Goal: Navigation & Orientation: Find specific page/section

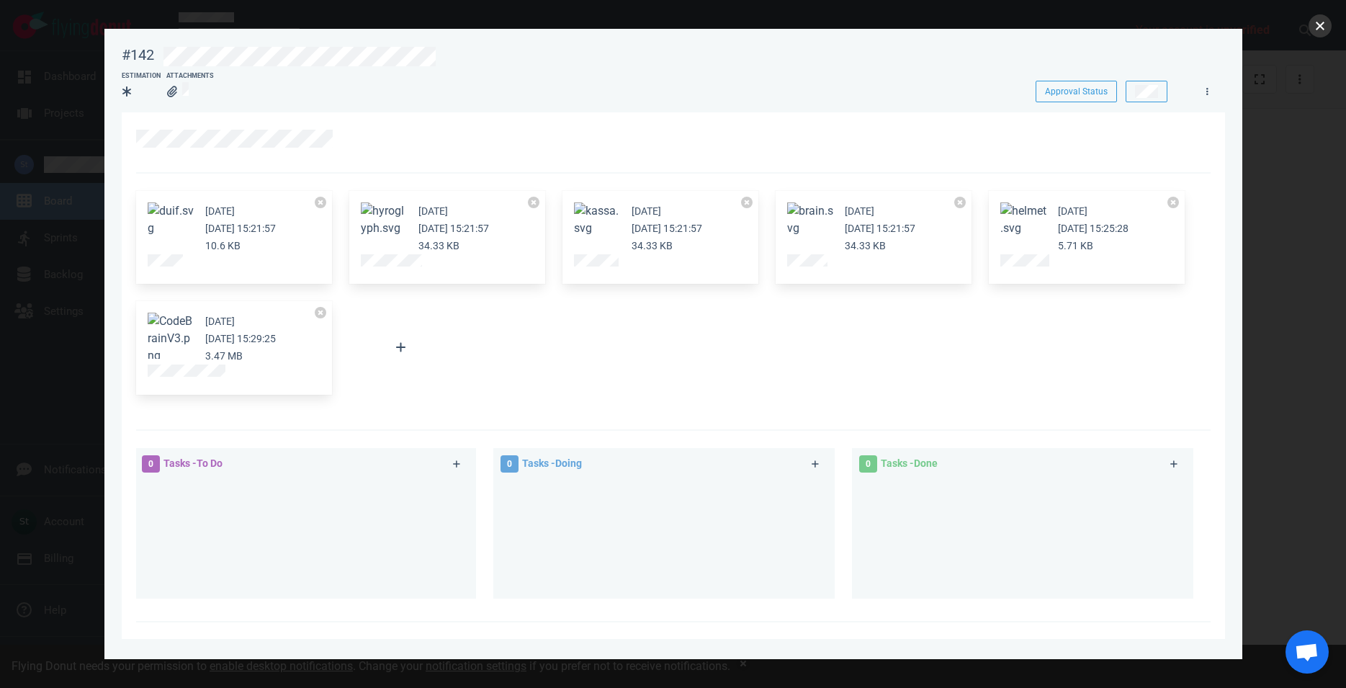
click at [1320, 30] on button "close" at bounding box center [1320, 25] width 23 height 23
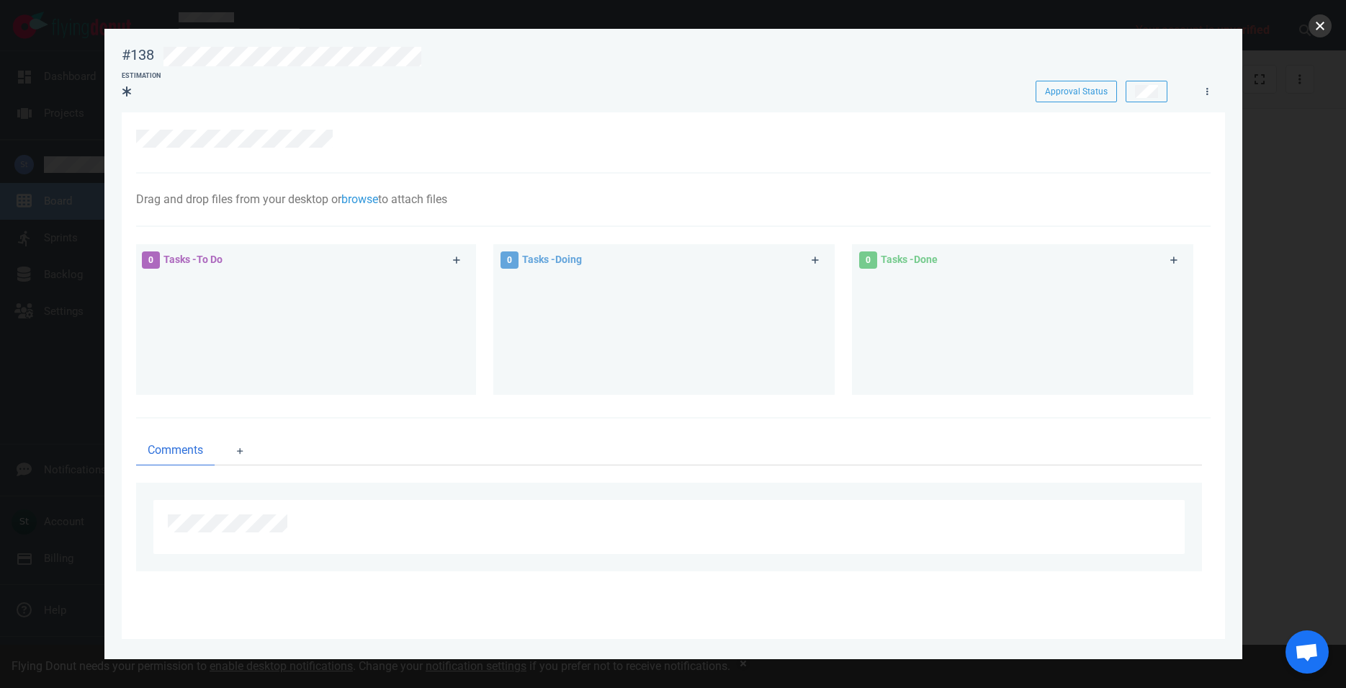
click at [1314, 26] on button "close" at bounding box center [1320, 25] width 23 height 23
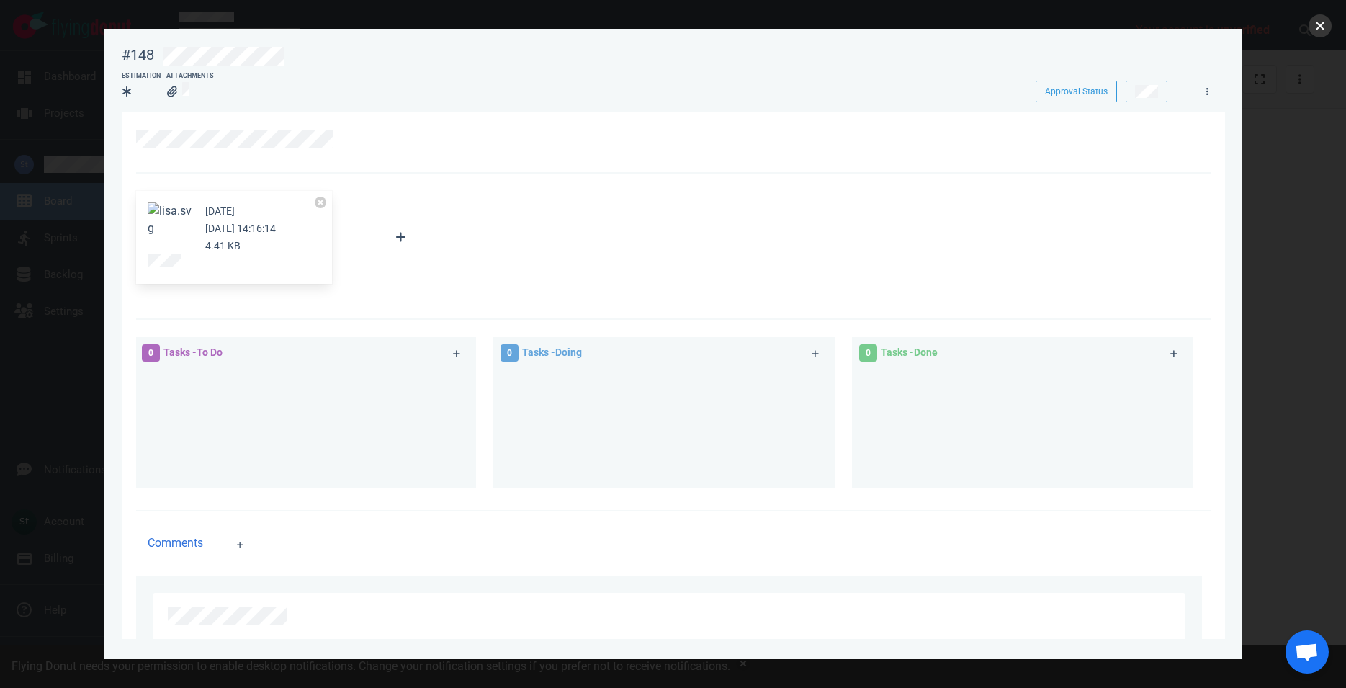
click at [1325, 27] on button "close" at bounding box center [1320, 25] width 23 height 23
